Goal: Task Accomplishment & Management: Use online tool/utility

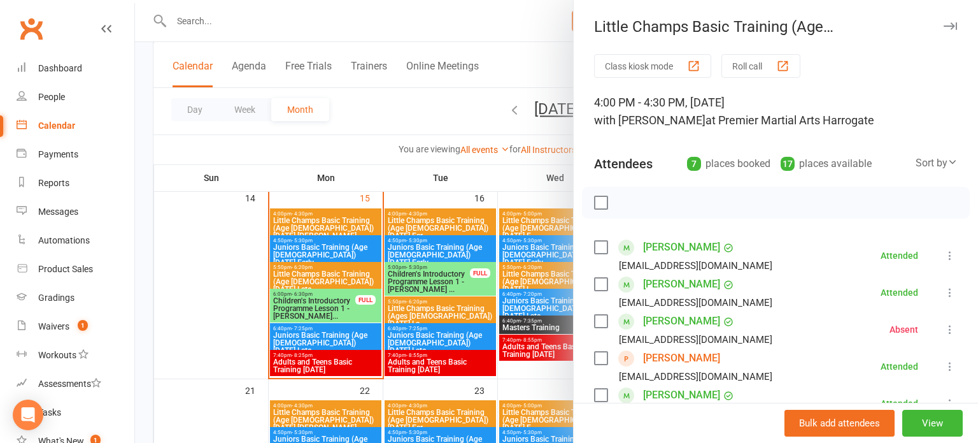
scroll to position [134, 0]
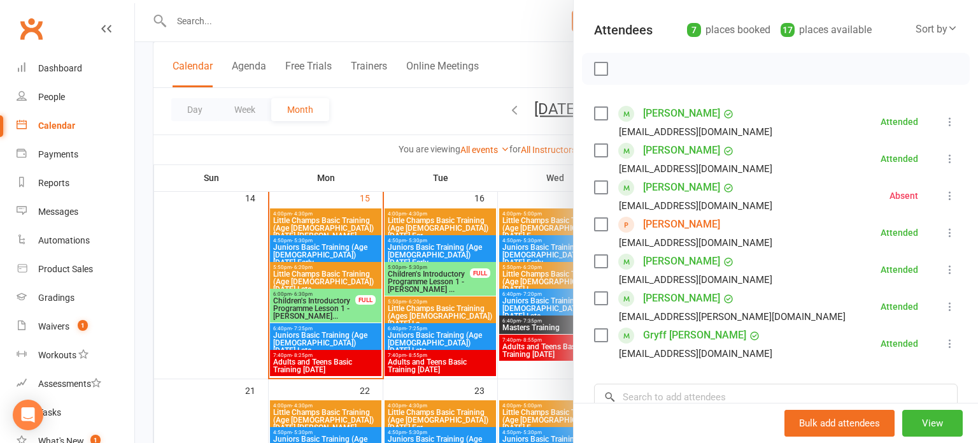
click at [508, 243] on div at bounding box center [556, 221] width 843 height 443
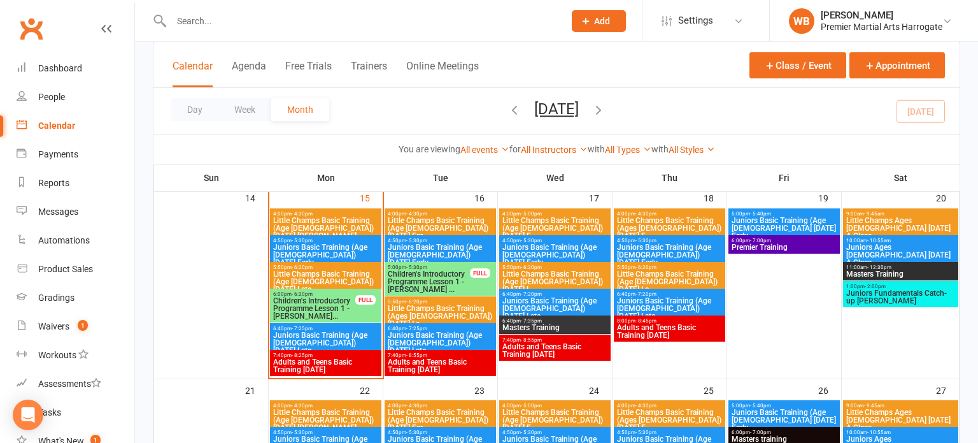
click at [355, 238] on span "4:50pm - 5:30pm" at bounding box center [326, 241] width 106 height 6
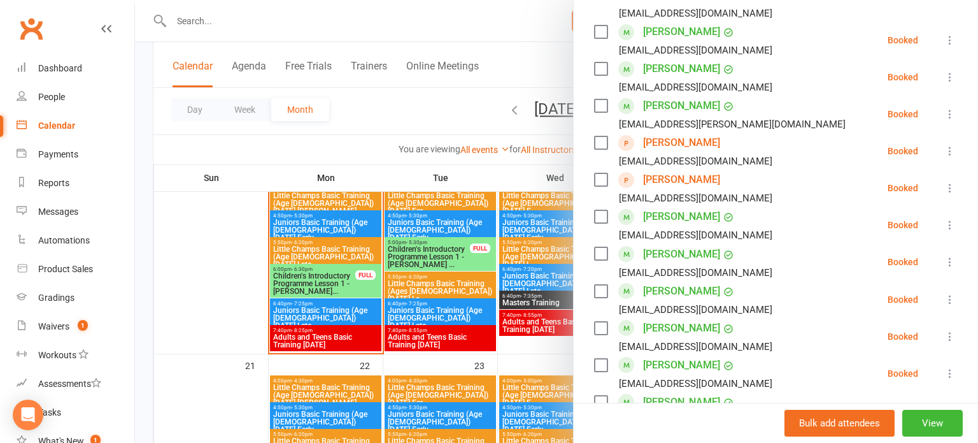
scroll to position [641, 0]
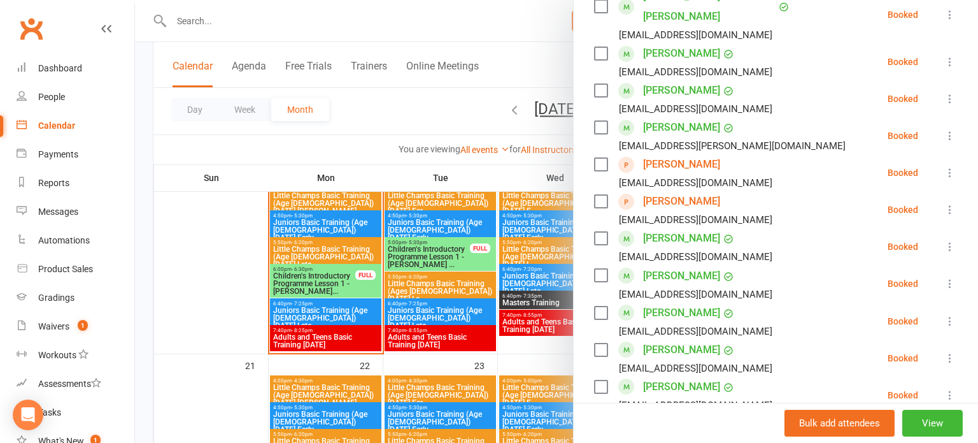
click at [400, 351] on div at bounding box center [556, 221] width 843 height 443
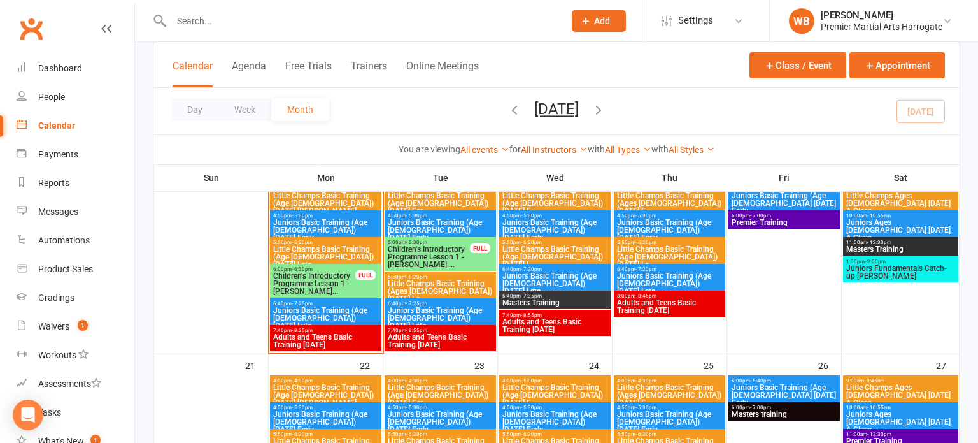
click at [320, 239] on span "5:50pm - 6:20pm" at bounding box center [326, 242] width 106 height 6
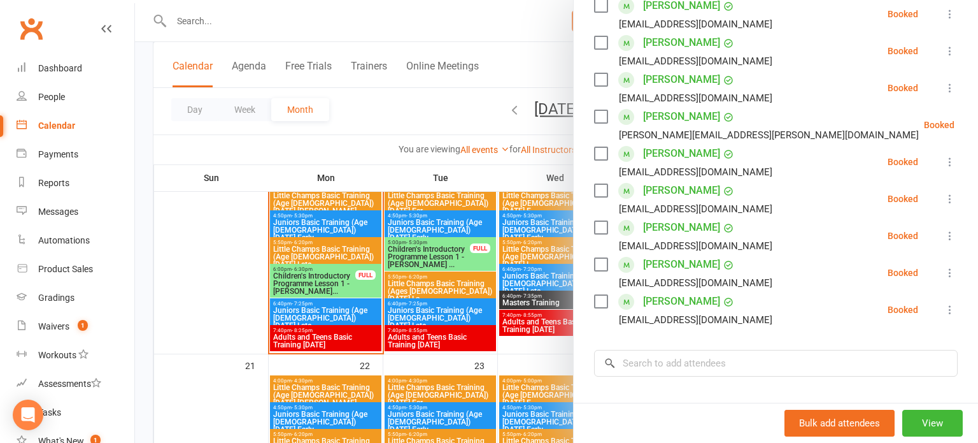
scroll to position [360, 0]
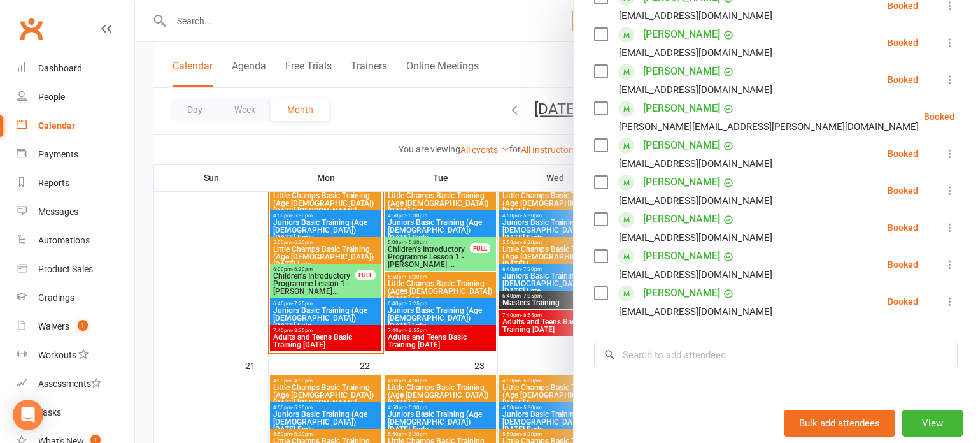
click at [359, 290] on div at bounding box center [556, 221] width 843 height 443
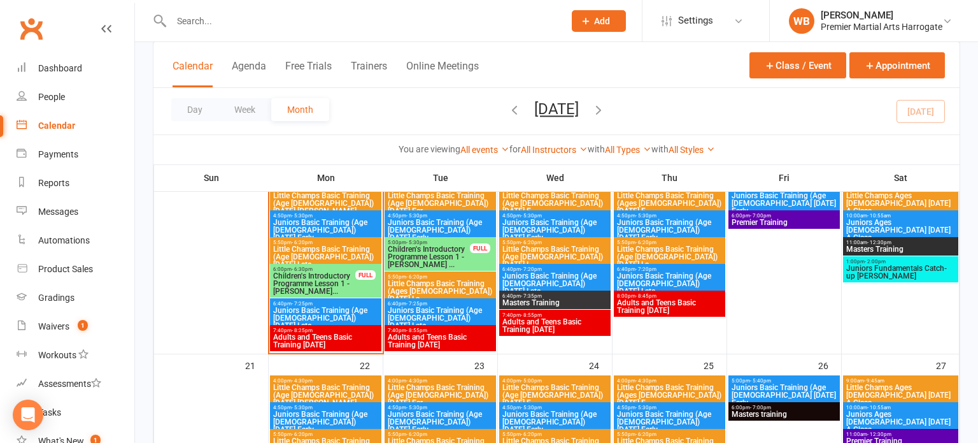
click at [350, 225] on span "Juniors Basic Training (Age [DEMOGRAPHIC_DATA]) [DATE] Early" at bounding box center [326, 229] width 106 height 23
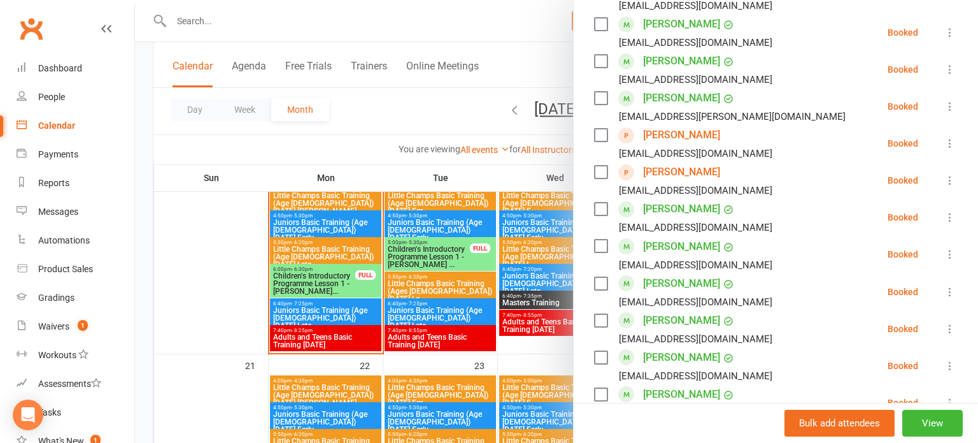
scroll to position [675, 0]
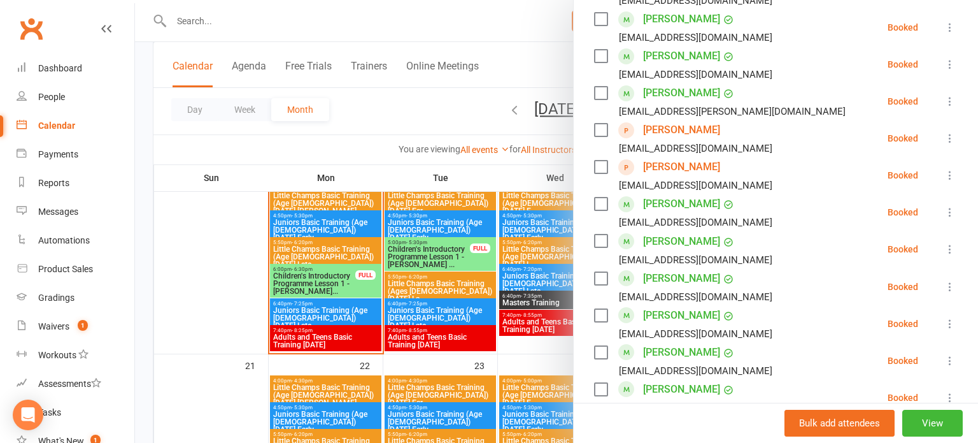
click at [946, 317] on icon at bounding box center [950, 323] width 13 height 13
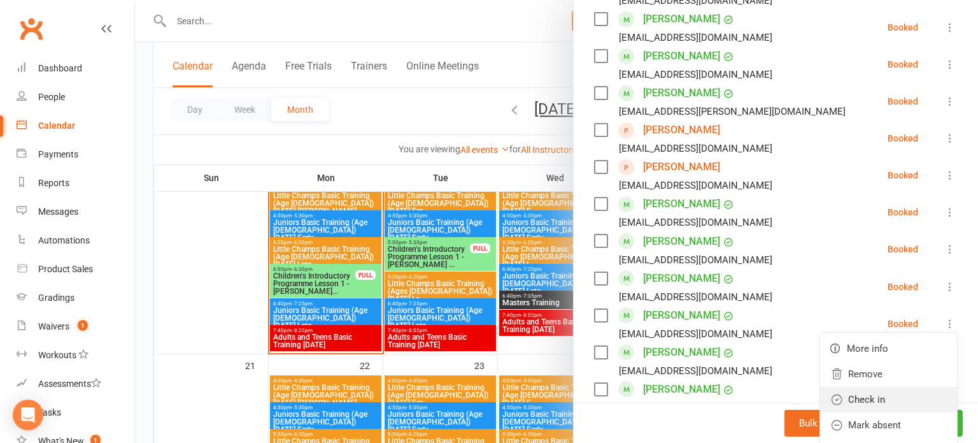
click at [858, 387] on link "Check in" at bounding box center [888, 399] width 137 height 25
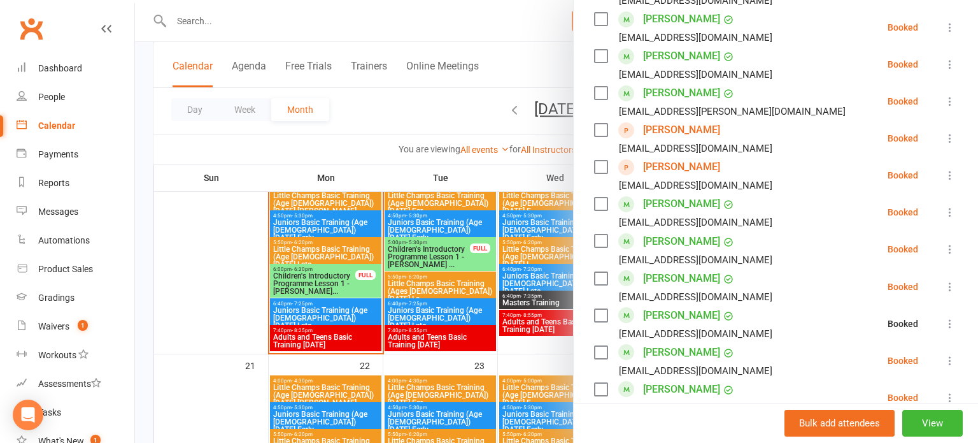
click at [953, 354] on icon at bounding box center [950, 360] width 13 height 13
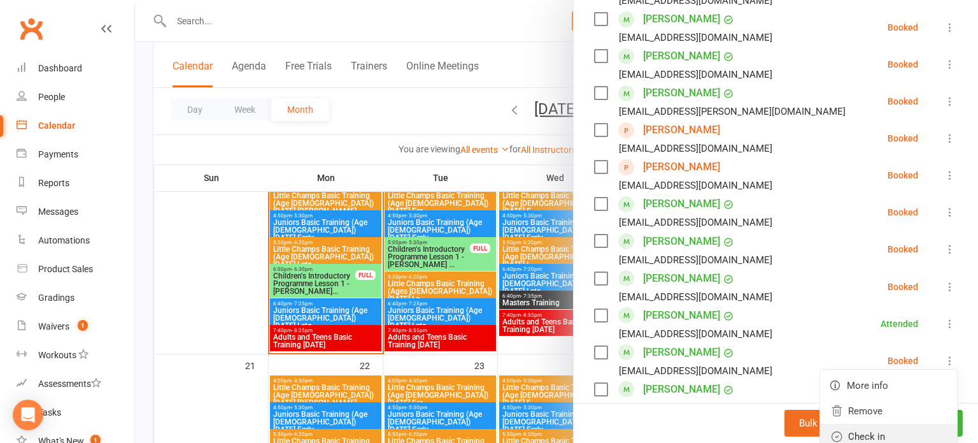
click at [886, 423] on link "Check in" at bounding box center [888, 435] width 137 height 25
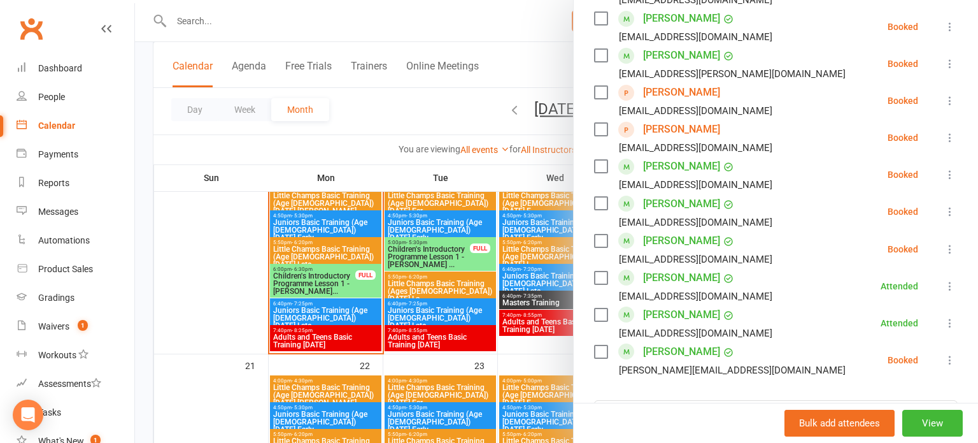
scroll to position [725, 0]
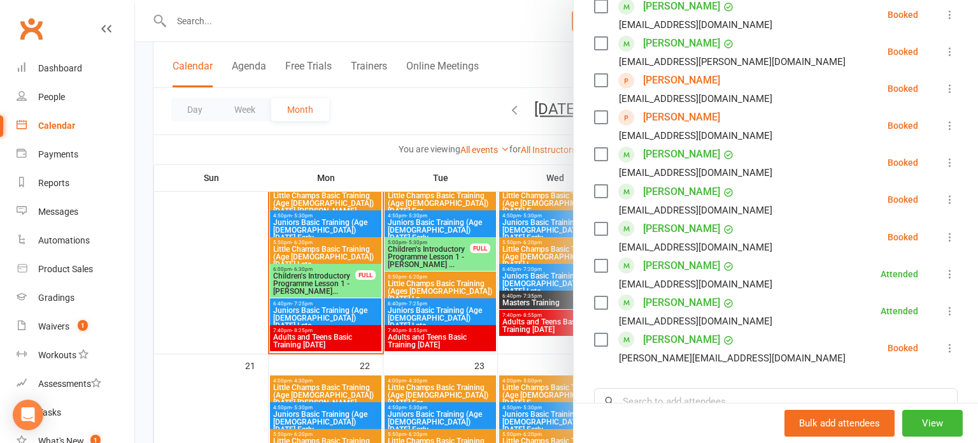
click at [951, 341] on icon at bounding box center [950, 347] width 13 height 13
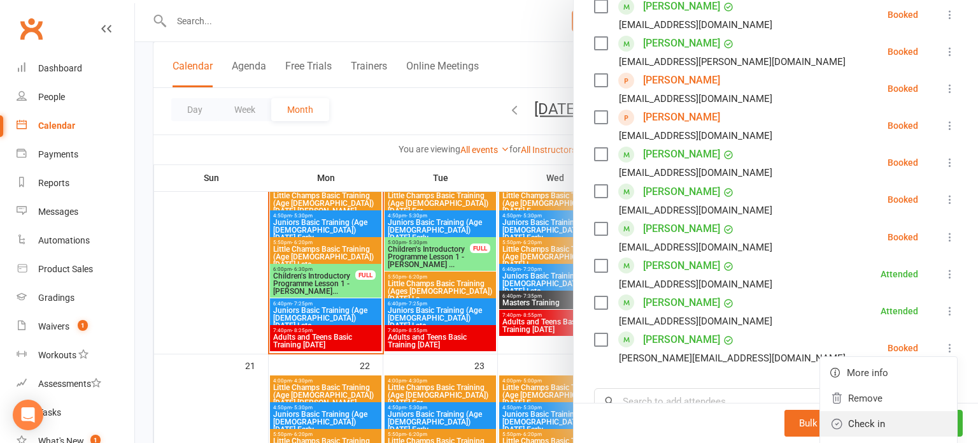
click at [864, 411] on link "Check in" at bounding box center [888, 423] width 137 height 25
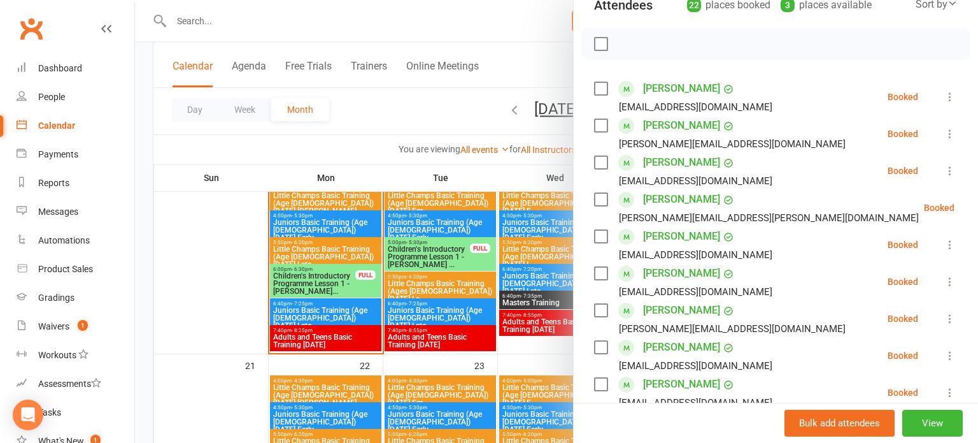
scroll to position [153, 0]
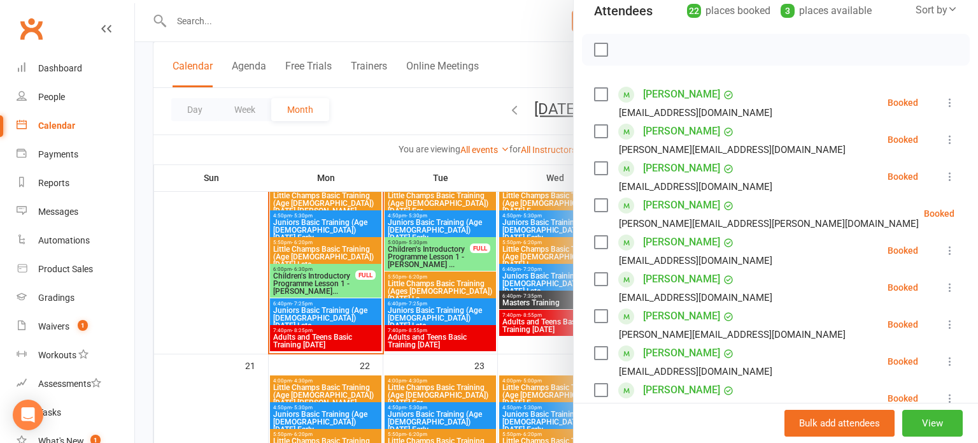
click at [955, 174] on icon at bounding box center [950, 176] width 13 height 13
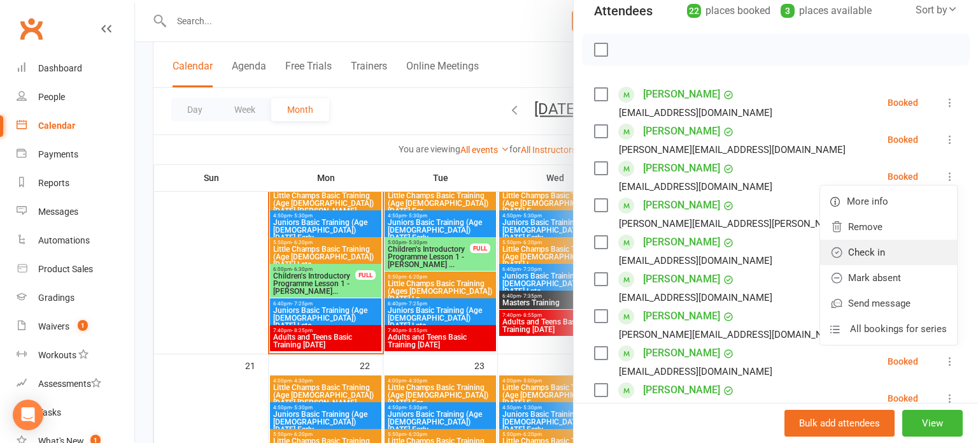
click at [890, 242] on link "Check in" at bounding box center [888, 251] width 137 height 25
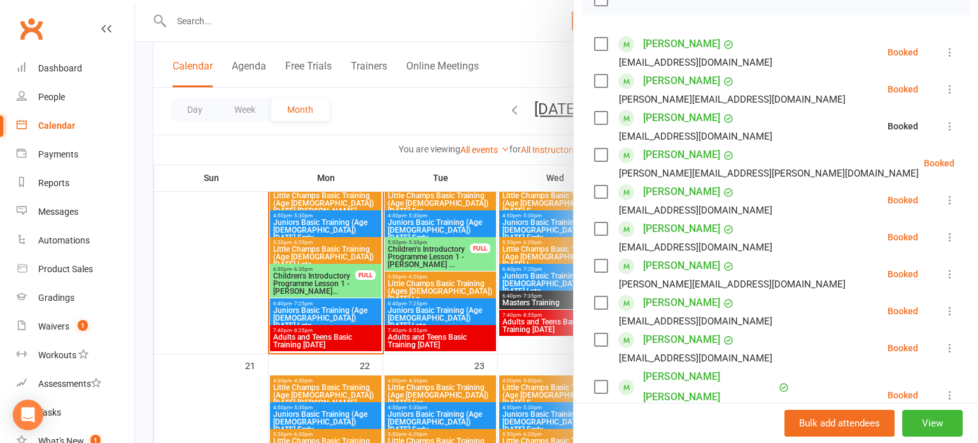
scroll to position [206, 0]
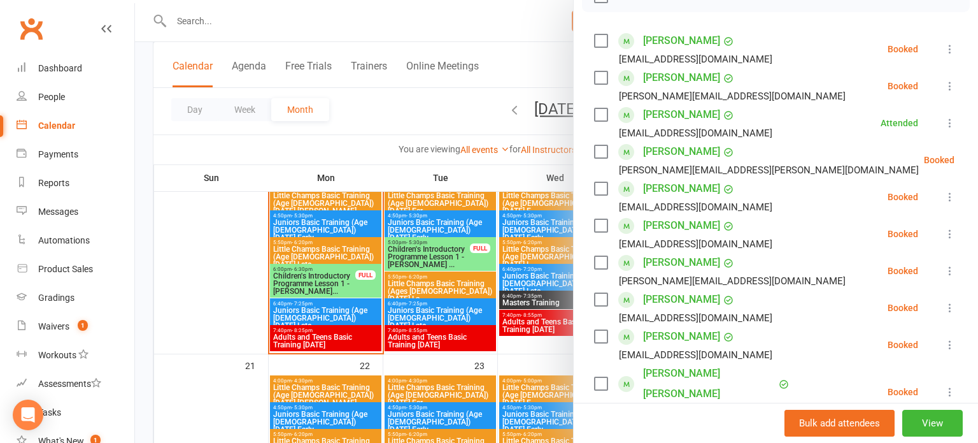
click at [954, 232] on icon at bounding box center [950, 233] width 13 height 13
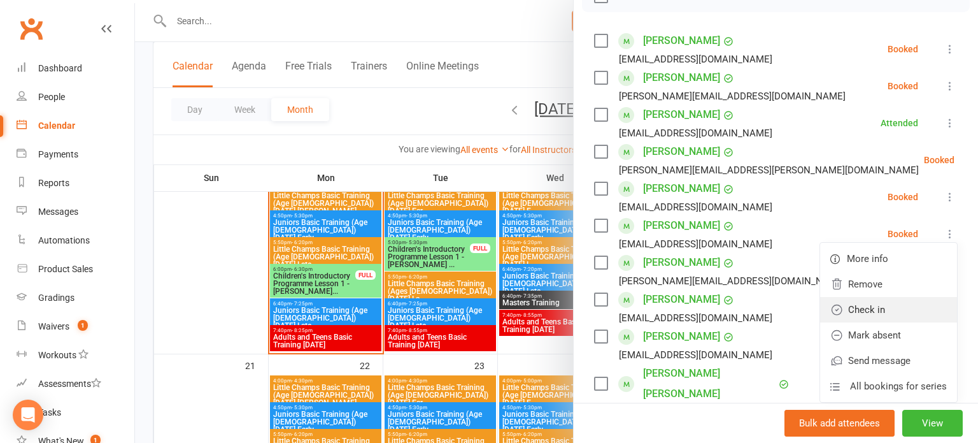
click at [890, 301] on link "Check in" at bounding box center [888, 309] width 137 height 25
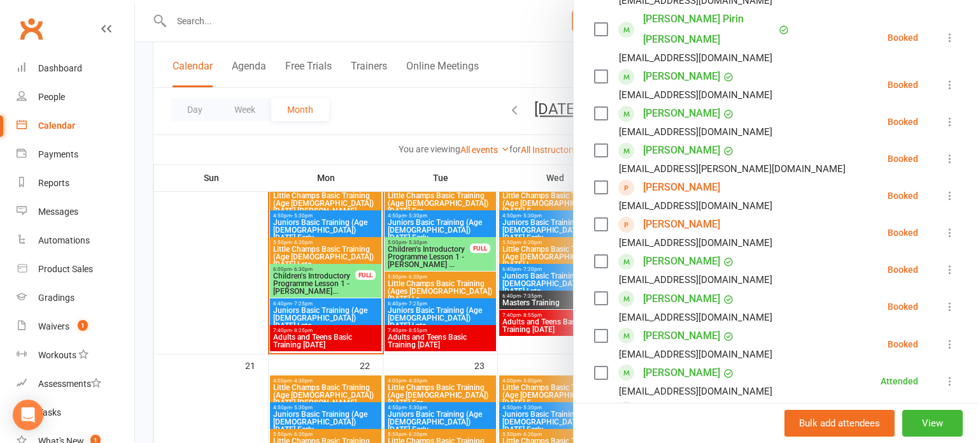
scroll to position [620, 0]
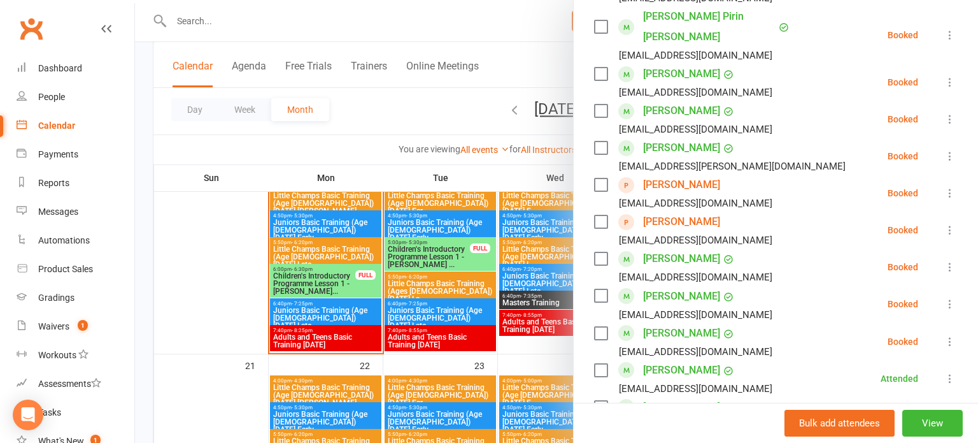
click at [952, 335] on icon at bounding box center [950, 341] width 13 height 13
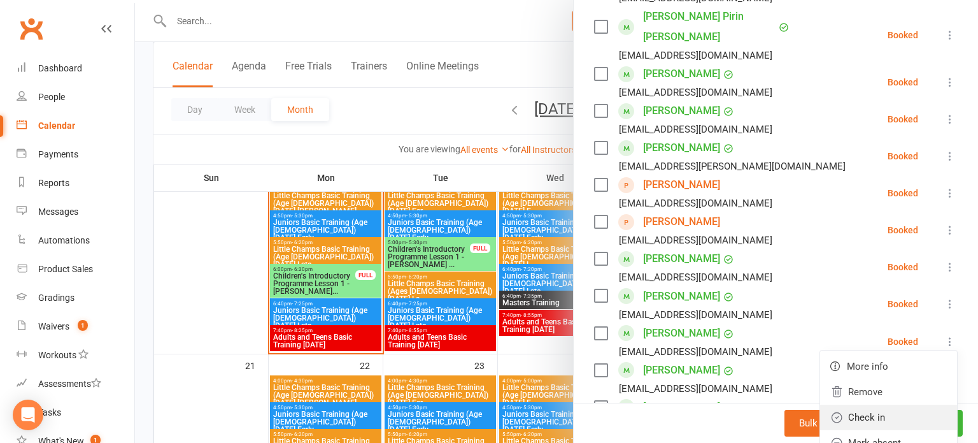
click at [925, 404] on link "Check in" at bounding box center [888, 416] width 137 height 25
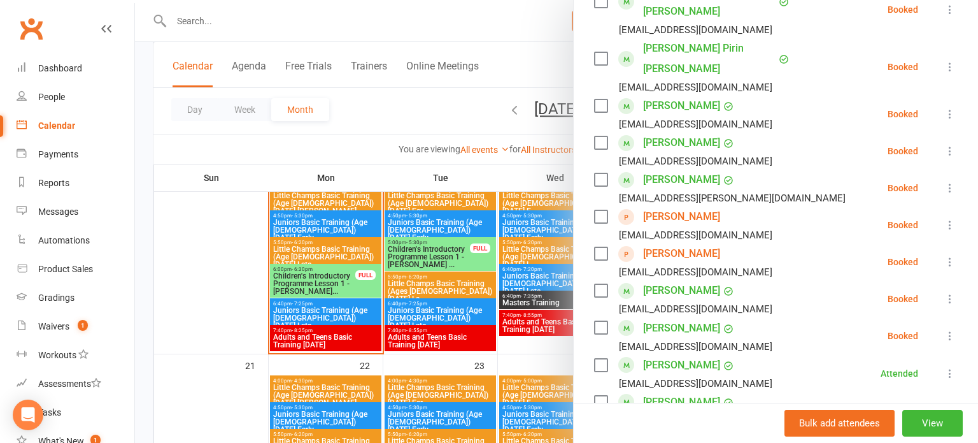
scroll to position [589, 0]
click at [953, 327] on button at bounding box center [950, 334] width 15 height 15
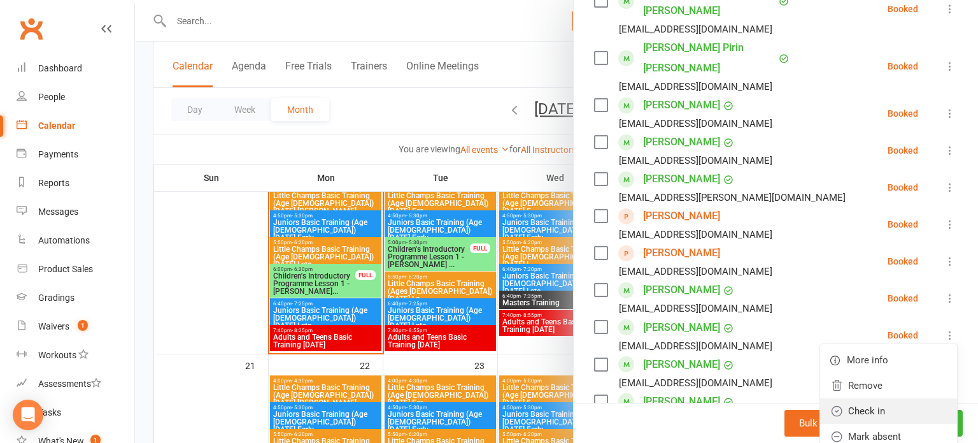
click at [887, 398] on link "Check in" at bounding box center [888, 410] width 137 height 25
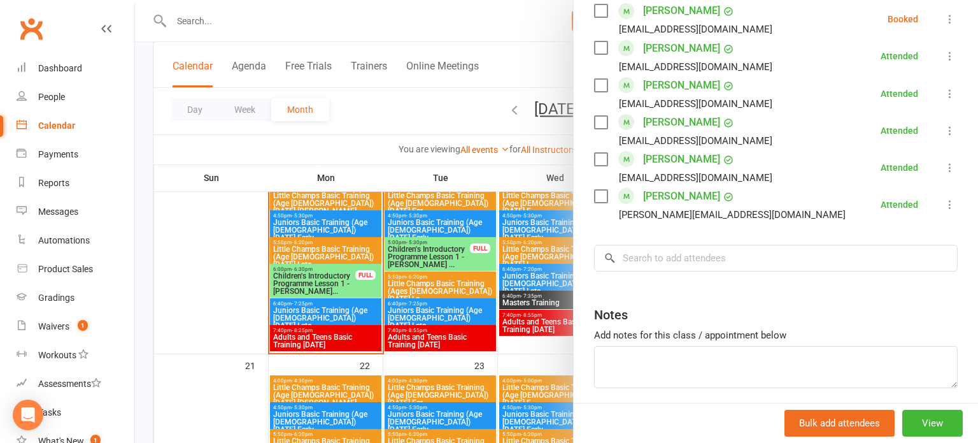
scroll to position [874, 0]
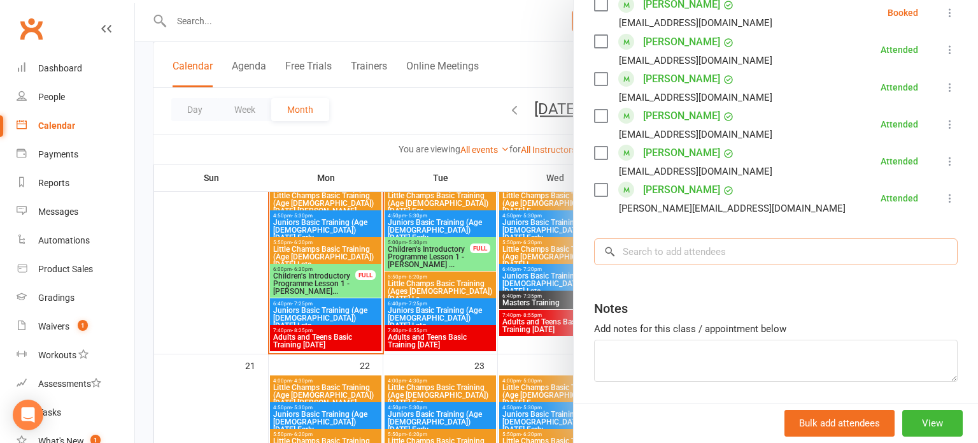
click at [747, 238] on input "search" at bounding box center [776, 251] width 364 height 27
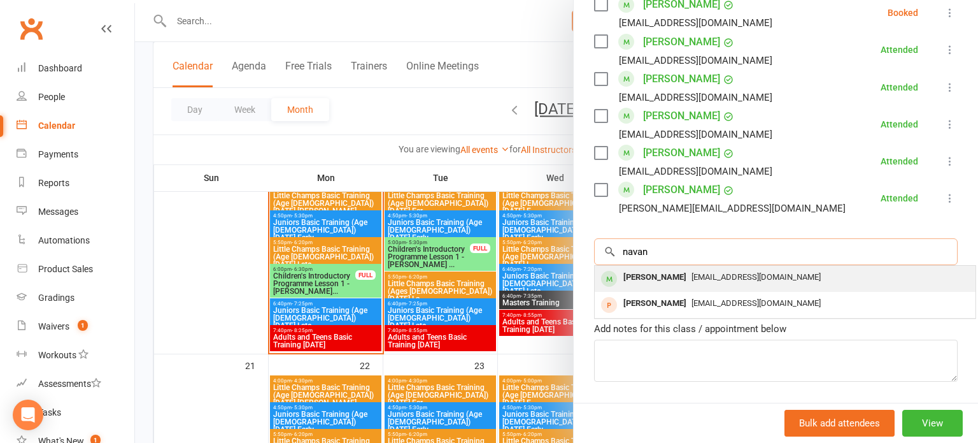
type input "navan"
click at [789, 268] on div "[EMAIL_ADDRESS][DOMAIN_NAME]" at bounding box center [785, 277] width 371 height 18
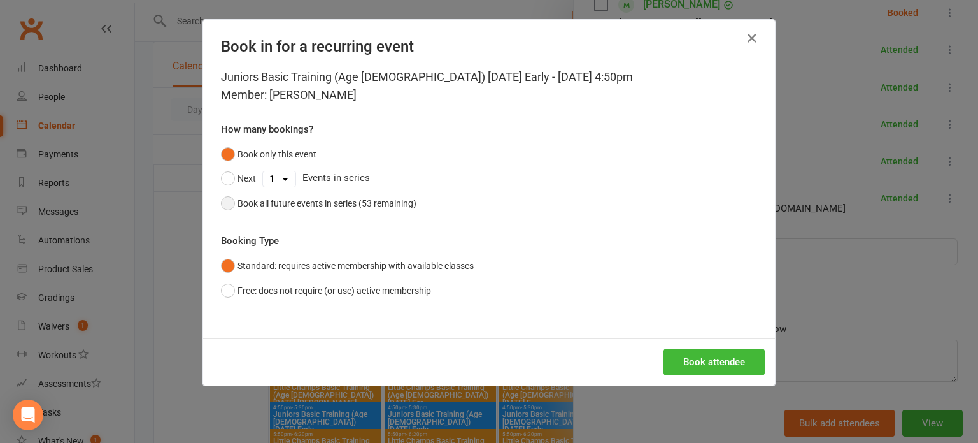
click at [384, 204] on div "Book all future events in series (53 remaining)" at bounding box center [327, 203] width 179 height 14
click at [713, 353] on button "Book attendee" at bounding box center [714, 361] width 101 height 27
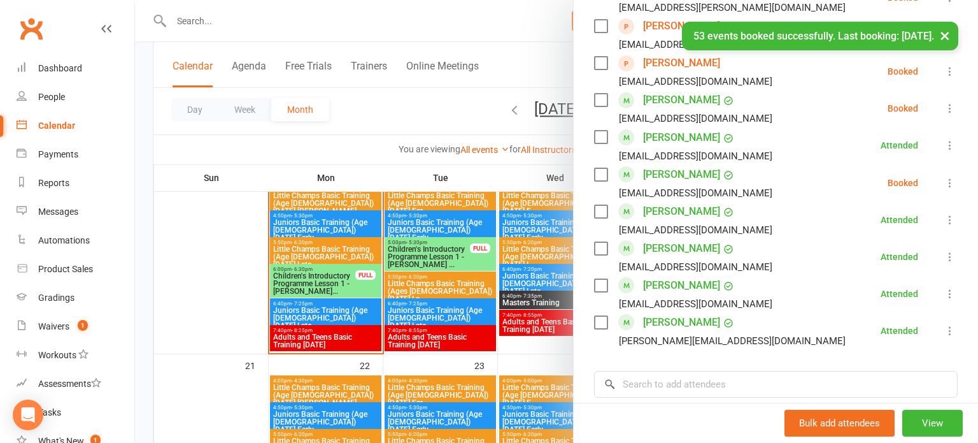
scroll to position [774, 0]
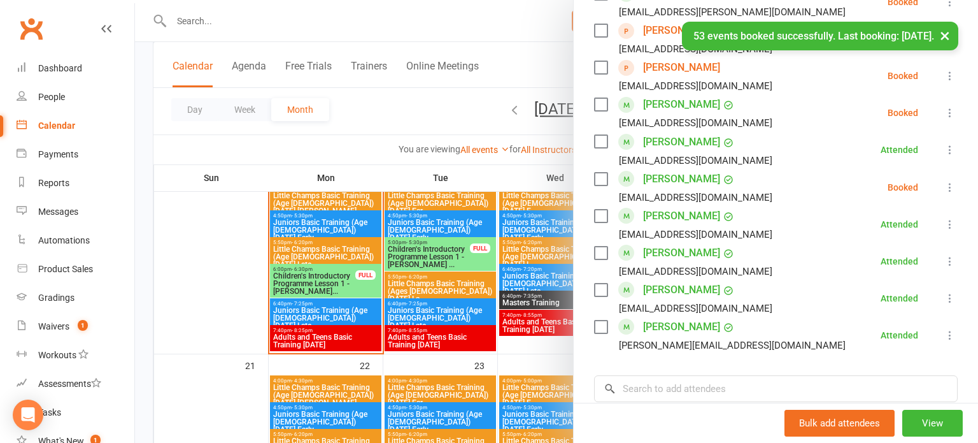
click at [946, 181] on icon at bounding box center [950, 187] width 13 height 13
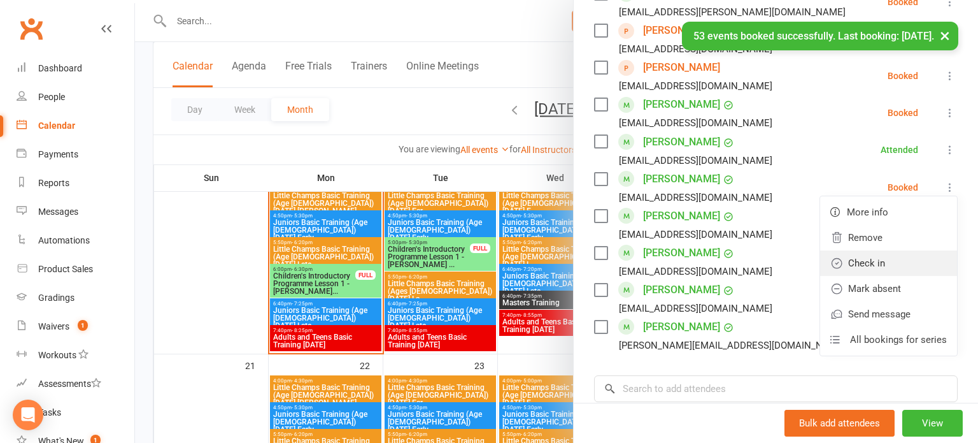
click at [878, 250] on link "Check in" at bounding box center [888, 262] width 137 height 25
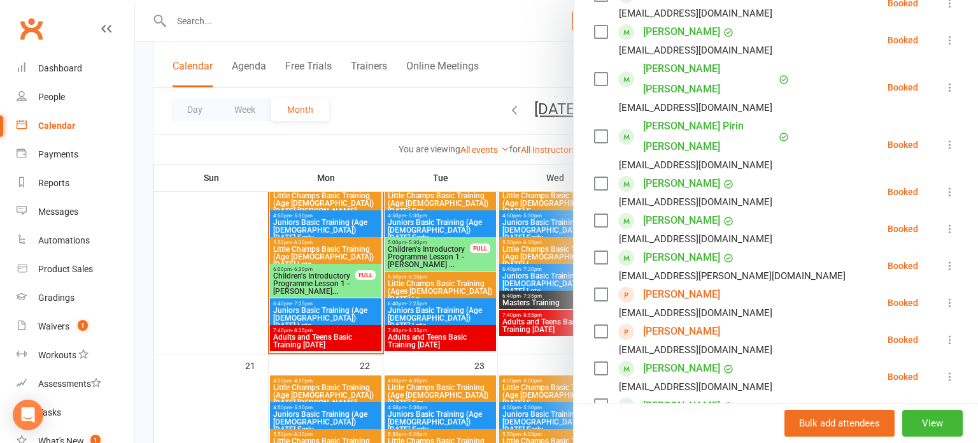
scroll to position [511, 0]
